Goal: Task Accomplishment & Management: Use online tool/utility

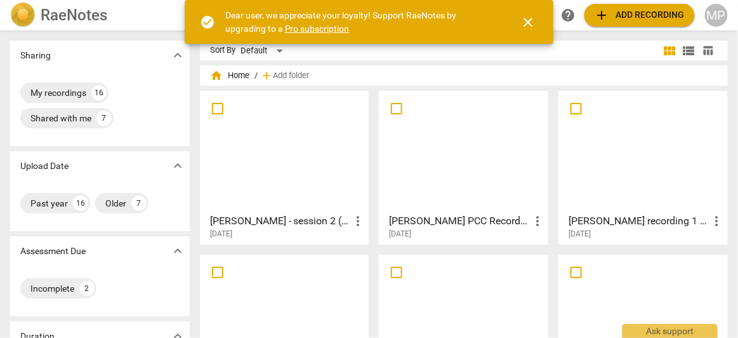
click at [532, 19] on span "close" at bounding box center [527, 22] width 15 height 15
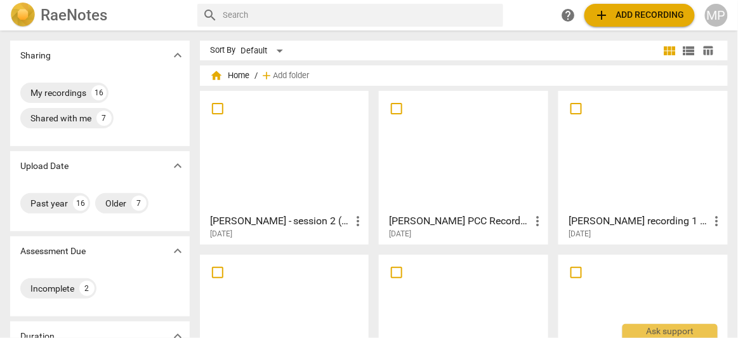
click at [595, 16] on span "add" at bounding box center [602, 15] width 15 height 15
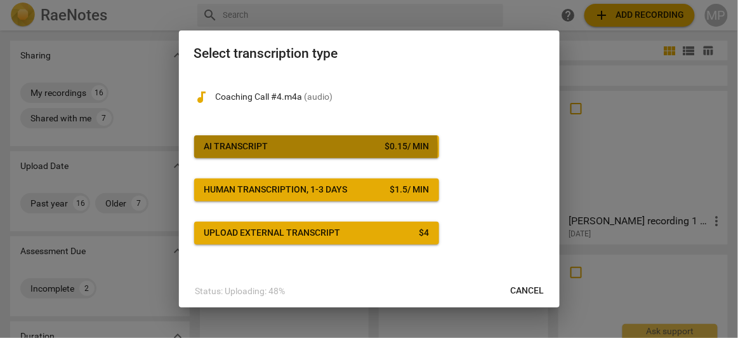
click at [300, 149] on span "AI Transcript $ 0.15 / min" at bounding box center [316, 146] width 225 height 13
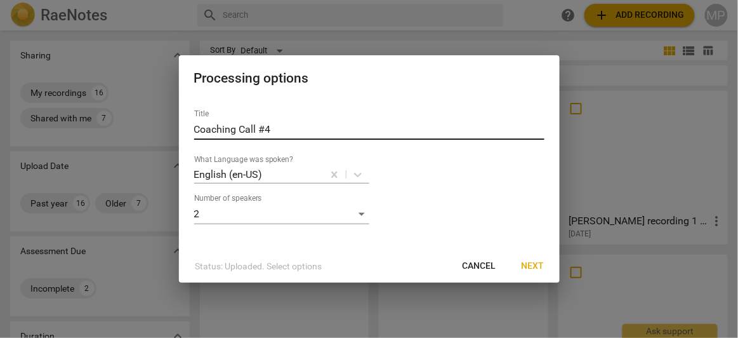
click at [196, 126] on input "Coaching Call #4" at bounding box center [369, 129] width 350 height 20
drag, startPoint x: 275, startPoint y: 127, endPoint x: 345, endPoint y: 129, distance: 69.9
click at [345, 129] on input "LK - Coaching Call #4" at bounding box center [369, 129] width 350 height 20
type input "LK - Coaching Call #4"
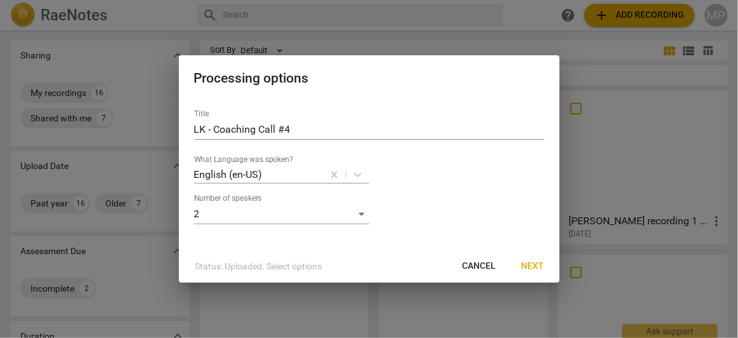
click at [481, 227] on div "Title LK - Coaching Call #4 What Language was spoken? English (en-US) Number of…" at bounding box center [369, 174] width 381 height 150
click at [534, 268] on span "Next" at bounding box center [533, 266] width 23 height 13
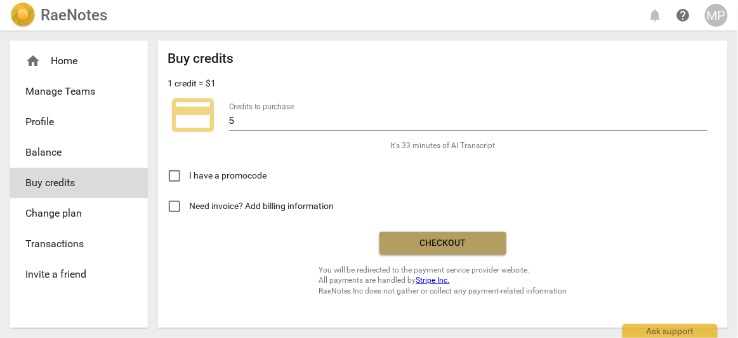
click at [454, 237] on span "Checkout" at bounding box center [443, 243] width 107 height 13
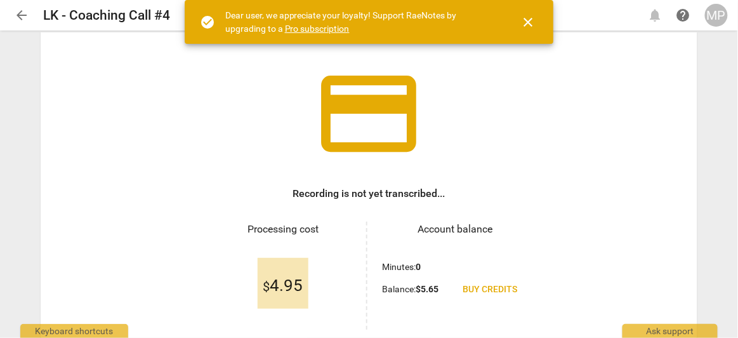
scroll to position [115, 0]
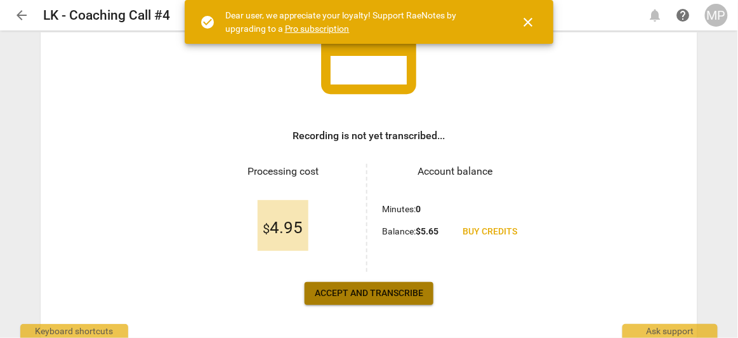
click at [383, 292] on span "Accept and transcribe" at bounding box center [369, 293] width 109 height 13
